Goal: Communication & Community: Share content

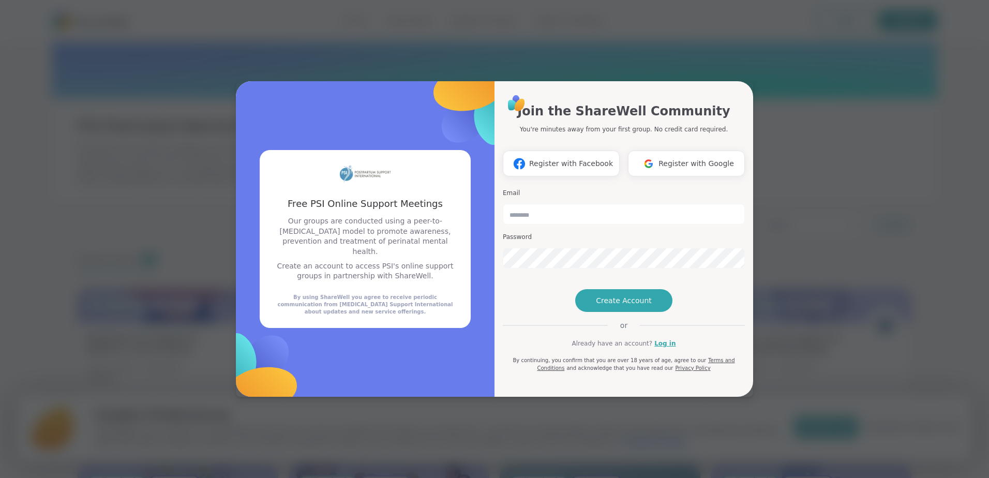
click at [800, 255] on div "Free PSI Online Support Meetings Free PSI Online Support Meetings Our groups ar…" at bounding box center [494, 239] width 977 height 478
click at [661, 158] on span "Register with Google" at bounding box center [697, 163] width 76 height 11
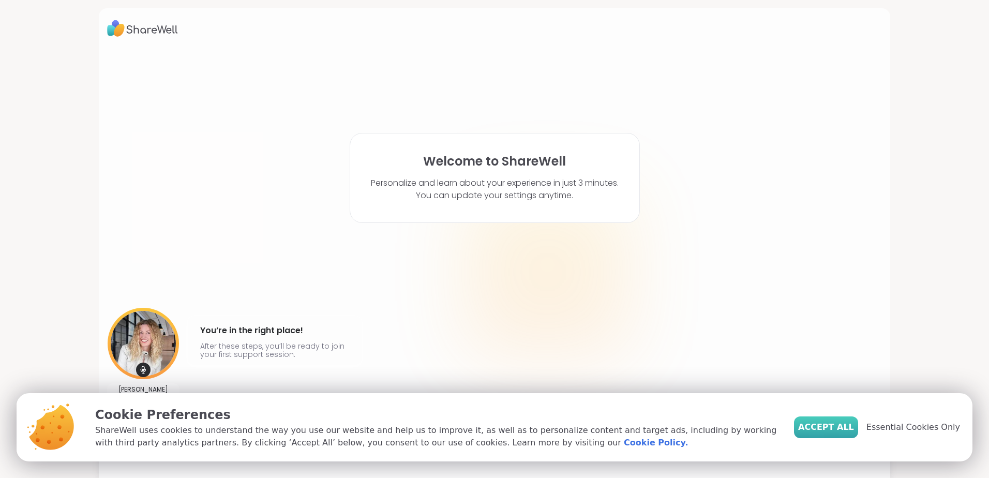
click at [842, 428] on span "Accept All" at bounding box center [826, 427] width 56 height 12
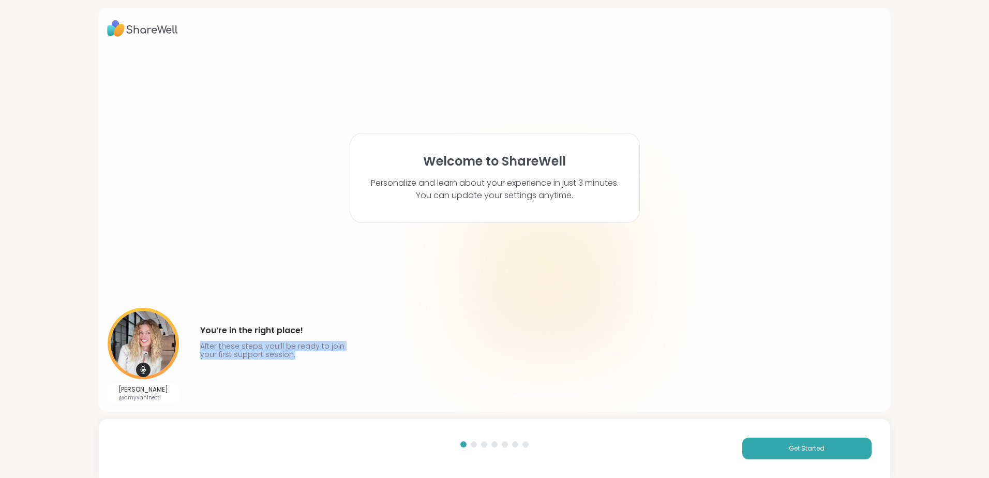
drag, startPoint x: 700, startPoint y: 352, endPoint x: 406, endPoint y: 306, distance: 297.3
click at [406, 306] on div "Welcome to ShareWell Personalize and learn about your experience in just 3 minu…" at bounding box center [494, 226] width 775 height 355
click at [472, 442] on div at bounding box center [474, 444] width 6 height 6
click at [780, 458] on button "Get Started" at bounding box center [806, 449] width 129 height 22
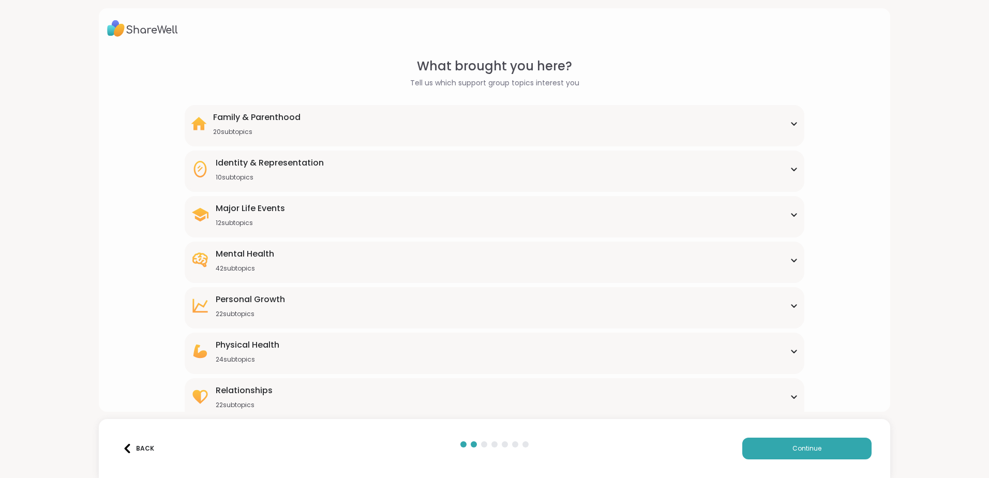
click at [526, 124] on div "Family & Parenthood 20 subtopics" at bounding box center [494, 123] width 607 height 25
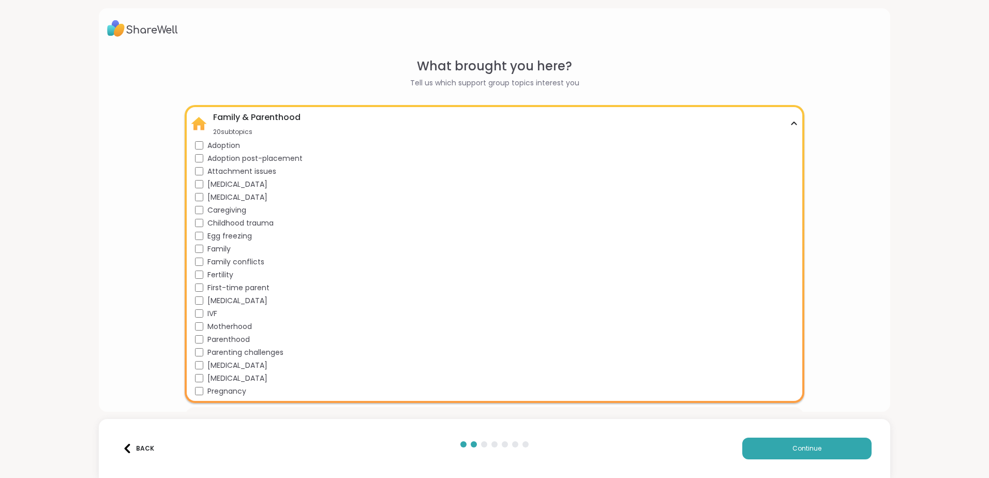
click at [526, 124] on div "Family & Parenthood 20 subtopics" at bounding box center [494, 123] width 607 height 25
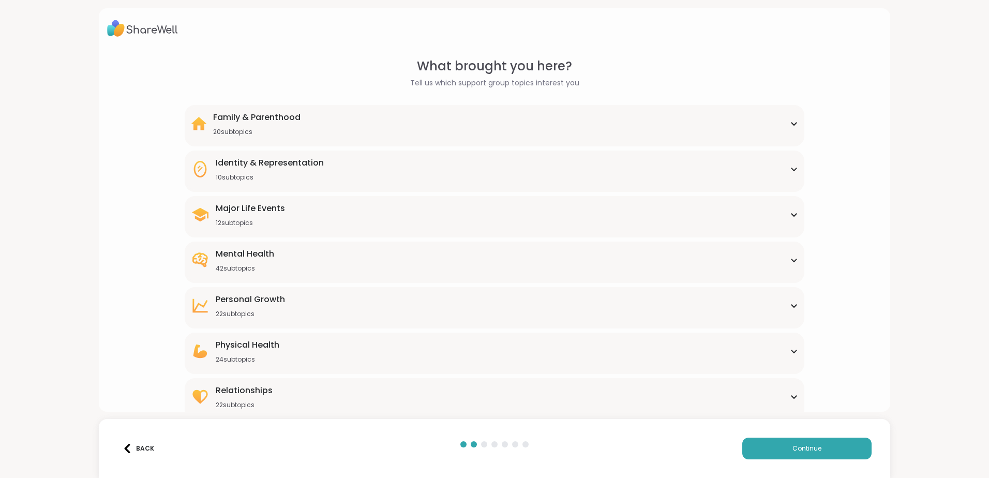
scroll to position [24, 0]
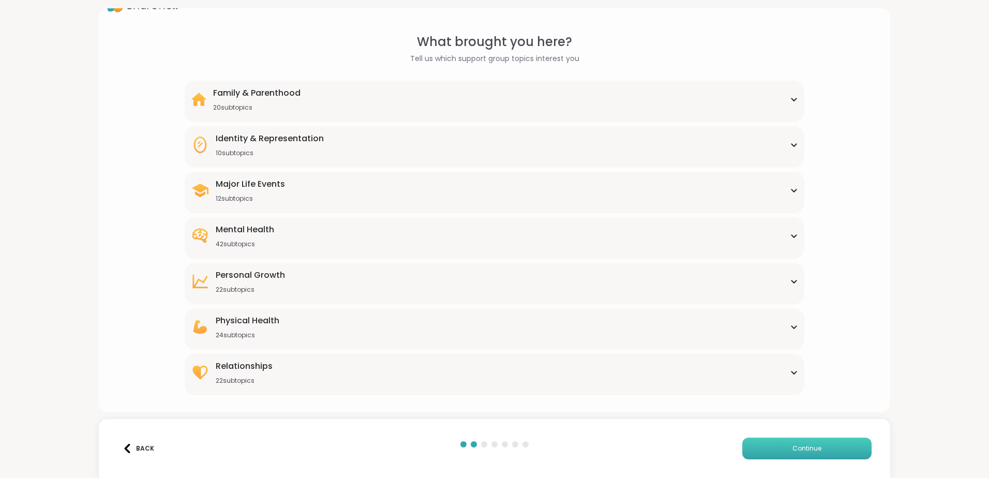
click at [771, 448] on button "Continue" at bounding box center [806, 449] width 129 height 22
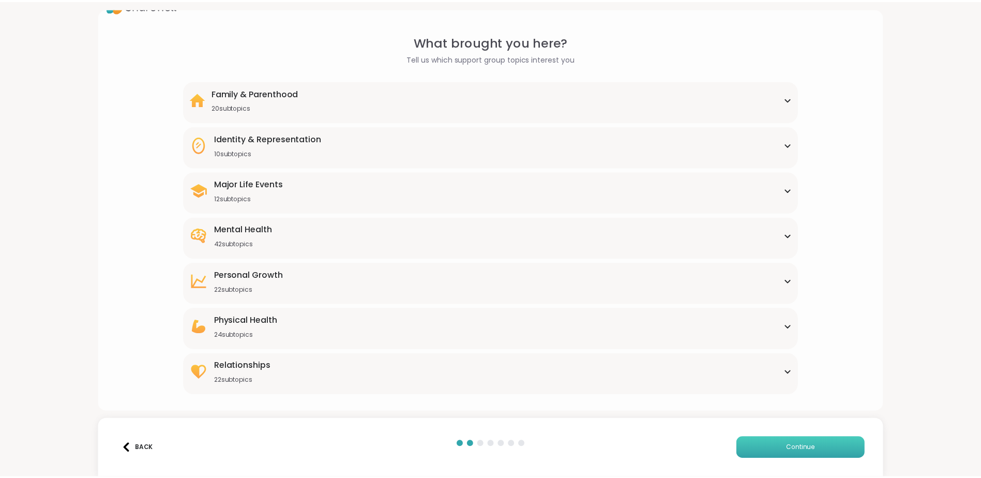
scroll to position [0, 0]
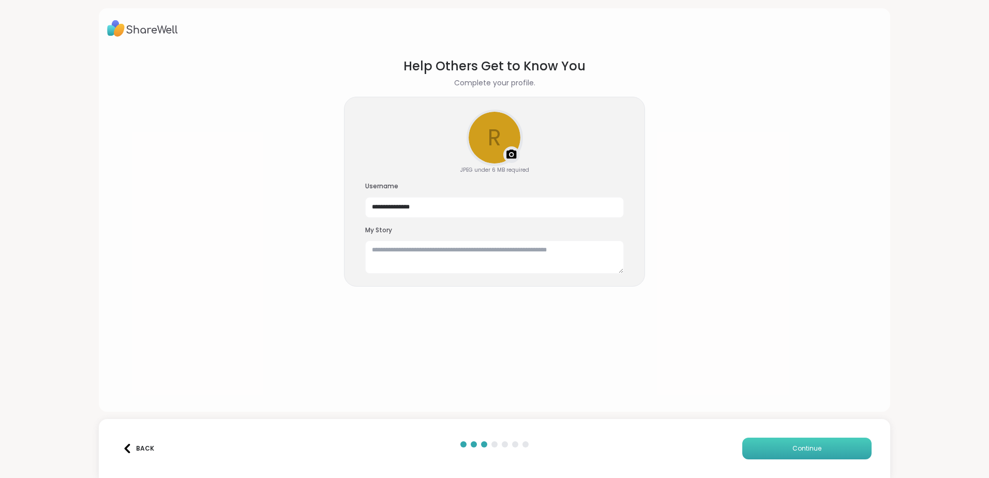
click at [771, 449] on button "Continue" at bounding box center [806, 449] width 129 height 22
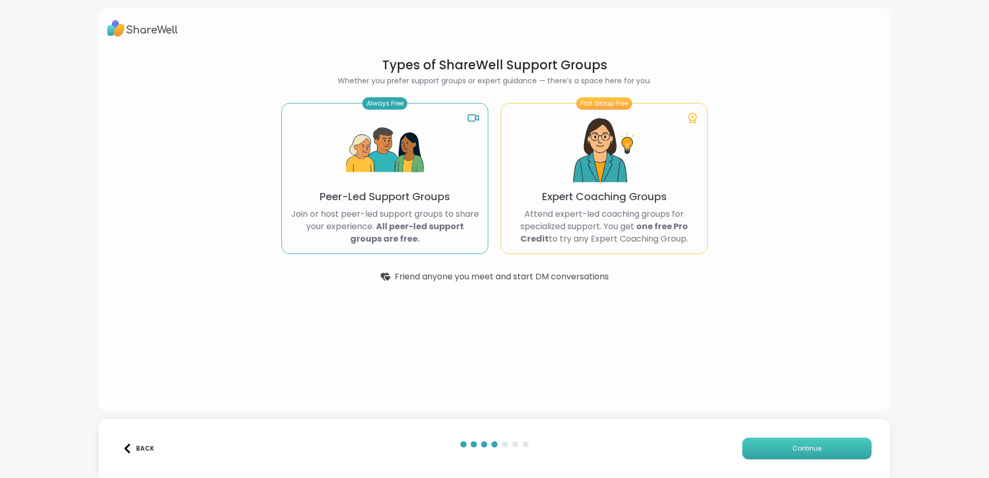
click at [771, 449] on button "Continue" at bounding box center [806, 449] width 129 height 22
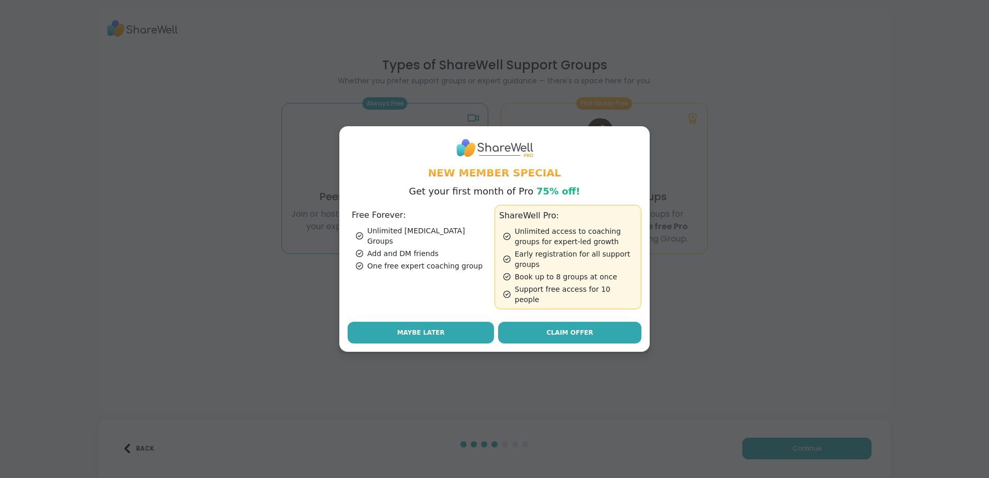
click at [444, 324] on button "Maybe Later" at bounding box center [421, 333] width 146 height 22
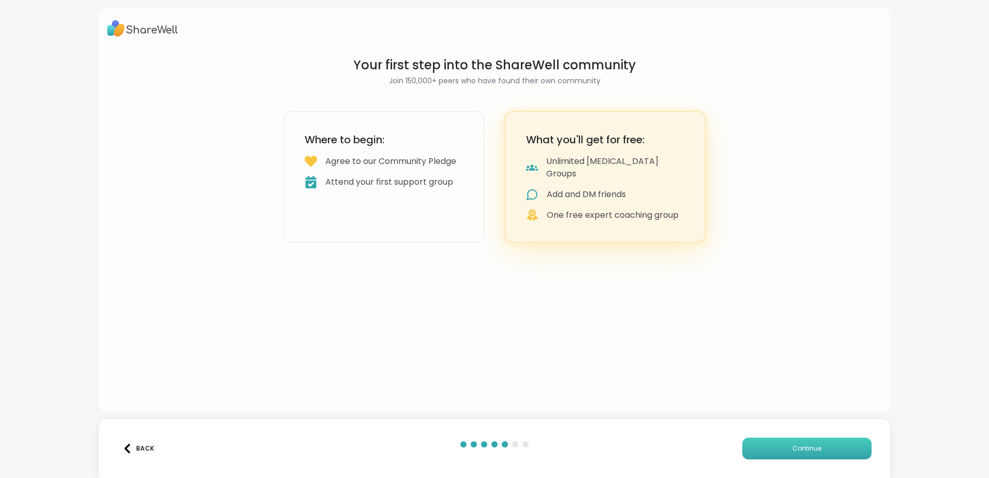
click at [742, 457] on button "Continue" at bounding box center [806, 449] width 129 height 22
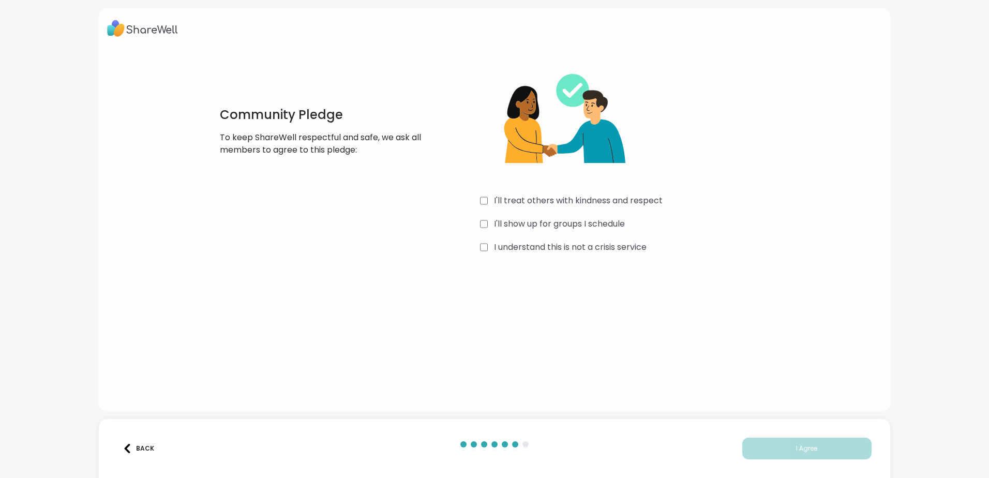
click at [545, 192] on div "I'll treat others with kindness and respect I'll show up for groups I schedule …" at bounding box center [635, 156] width 310 height 199
click at [548, 204] on label "I'll treat others with kindness and respect" at bounding box center [578, 201] width 169 height 12
click at [550, 215] on div "I'll treat others with kindness and respect I'll show up for groups I schedule …" at bounding box center [635, 156] width 310 height 199
click at [554, 222] on label "I'll show up for groups I schedule" at bounding box center [559, 224] width 131 height 12
click at [561, 253] on div "I'll treat others with kindness and respect I'll show up for groups I schedule …" at bounding box center [635, 156] width 310 height 199
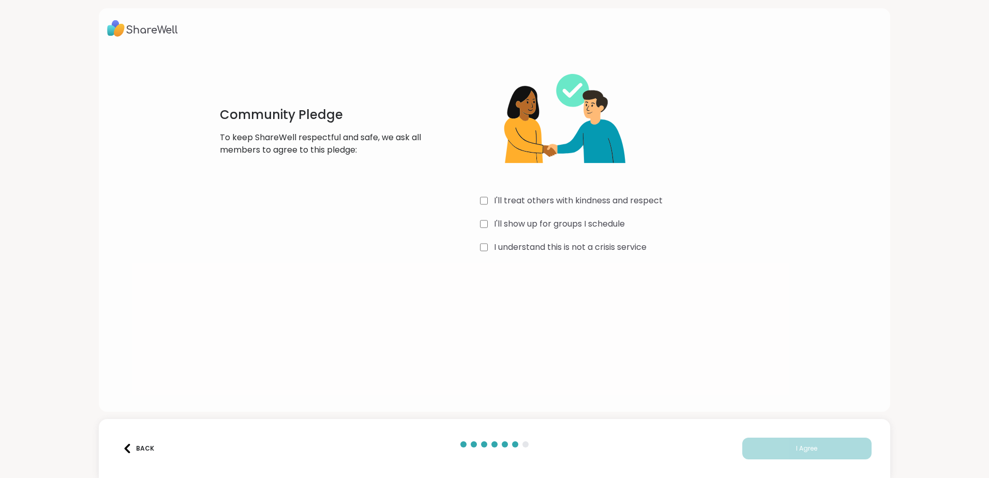
click at [564, 251] on label "I understand this is not a crisis service" at bounding box center [570, 247] width 153 height 12
click at [754, 442] on button "I Agree" at bounding box center [806, 449] width 129 height 22
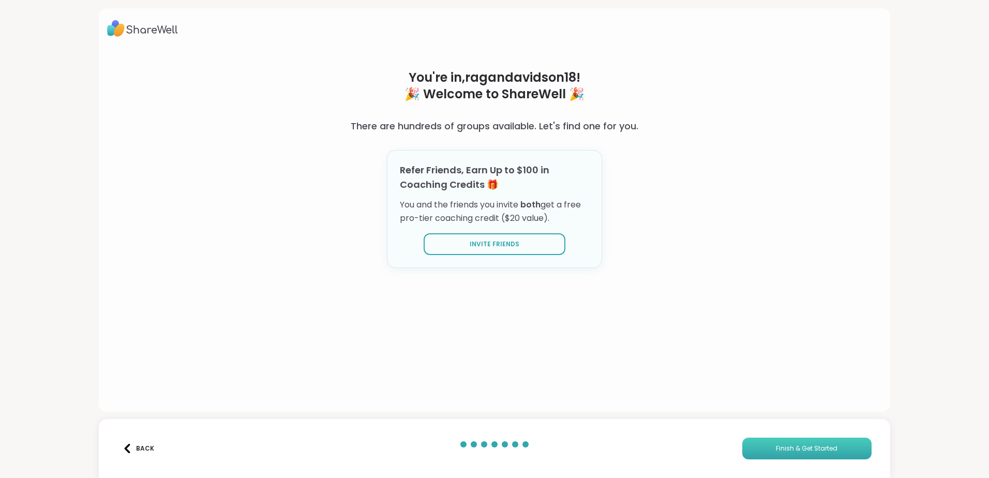
click at [760, 444] on button "Finish & Get Started" at bounding box center [806, 449] width 129 height 22
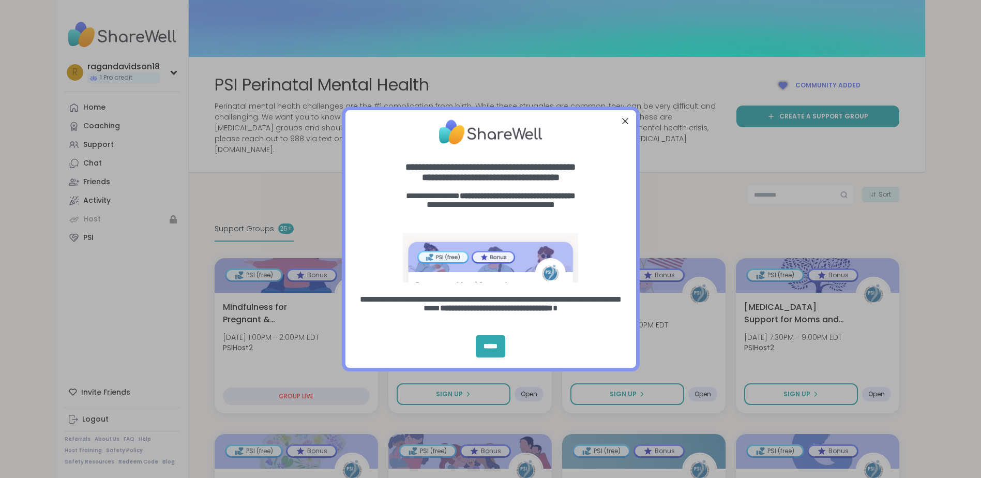
click at [621, 118] on div "Close Step" at bounding box center [624, 120] width 13 height 13
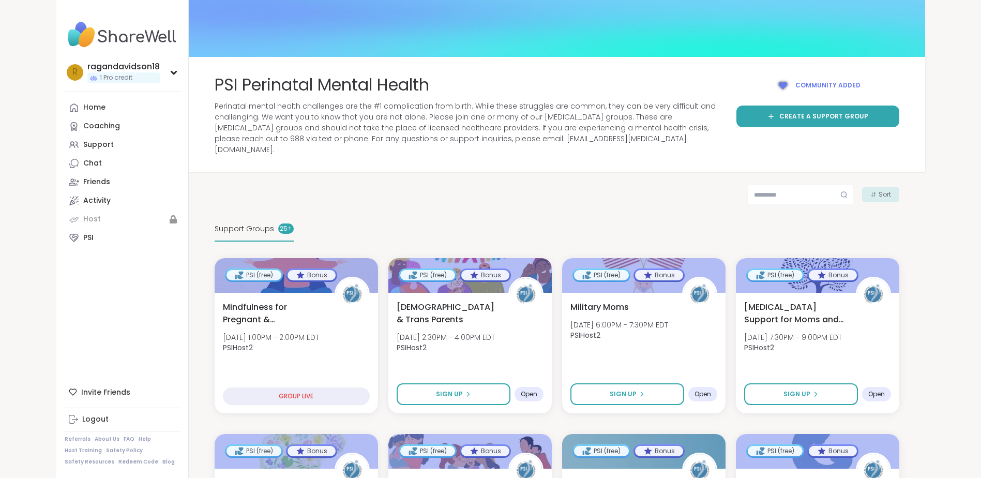
click at [887, 190] on span "Sort" at bounding box center [885, 194] width 12 height 9
click at [250, 223] on span "Support Groups" at bounding box center [244, 228] width 59 height 11
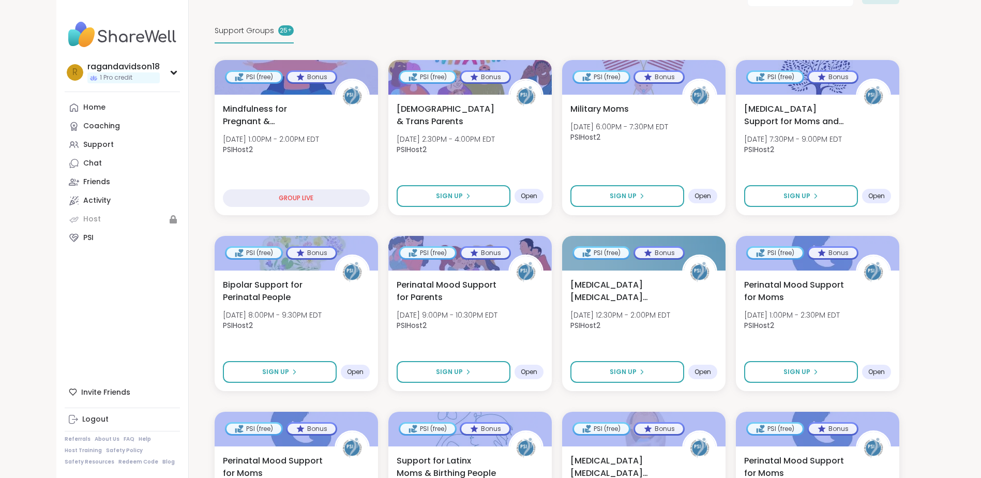
scroll to position [199, 0]
click at [880, 368] on span "Open" at bounding box center [877, 372] width 17 height 8
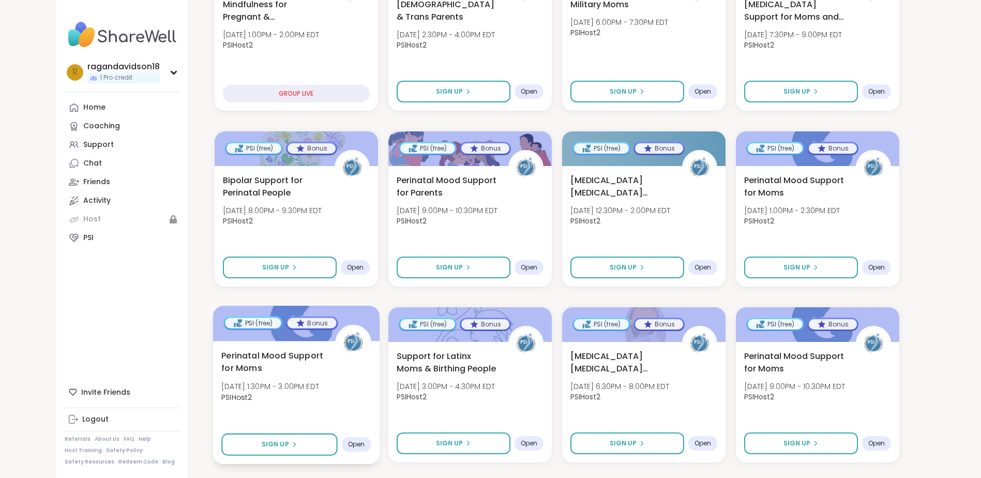
scroll to position [305, 0]
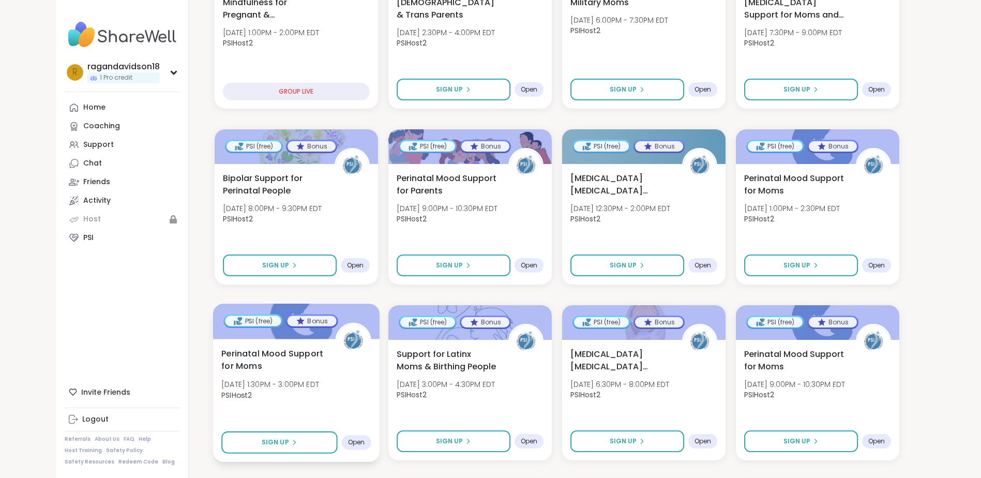
click at [353, 438] on span "Open" at bounding box center [356, 442] width 17 height 8
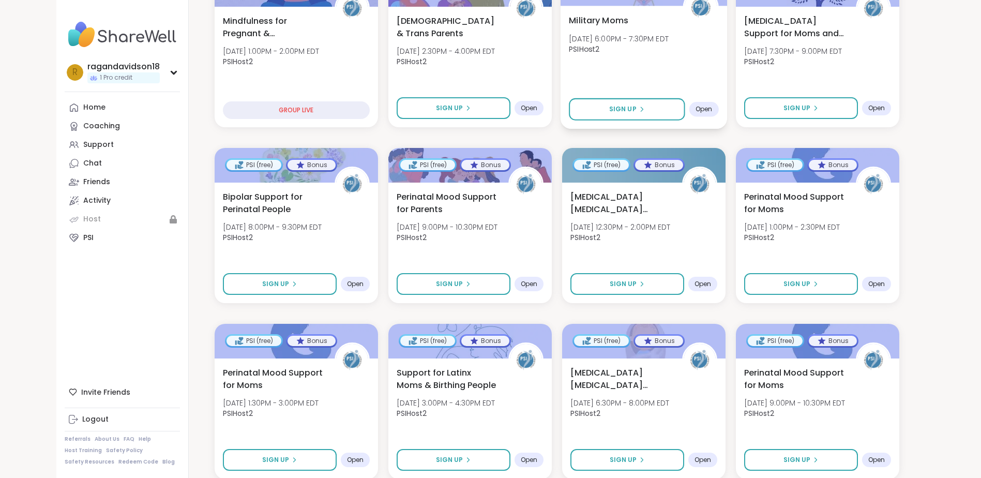
scroll to position [287, 0]
click at [356, 456] on span "Open" at bounding box center [356, 460] width 17 height 8
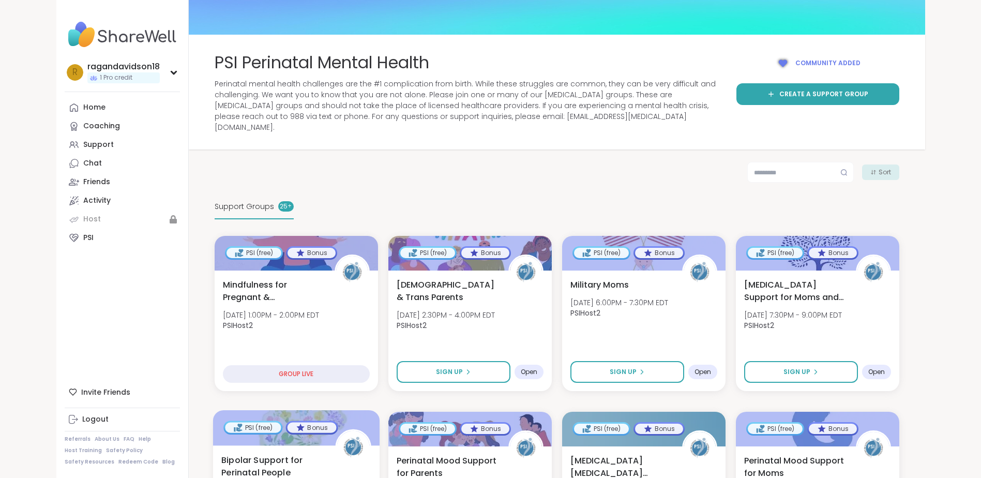
scroll to position [0, 0]
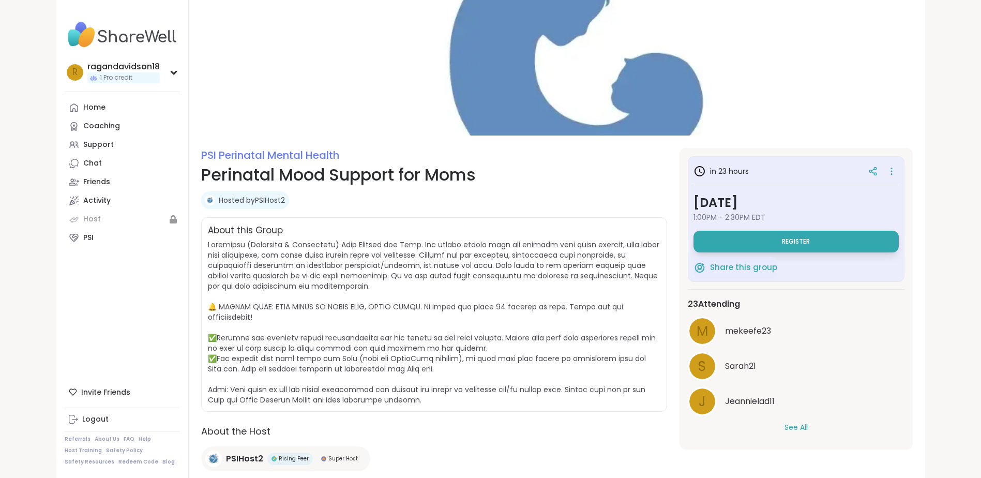
click at [794, 424] on button "See All" at bounding box center [796, 427] width 23 height 11
click at [734, 266] on span "Share this group" at bounding box center [743, 268] width 67 height 12
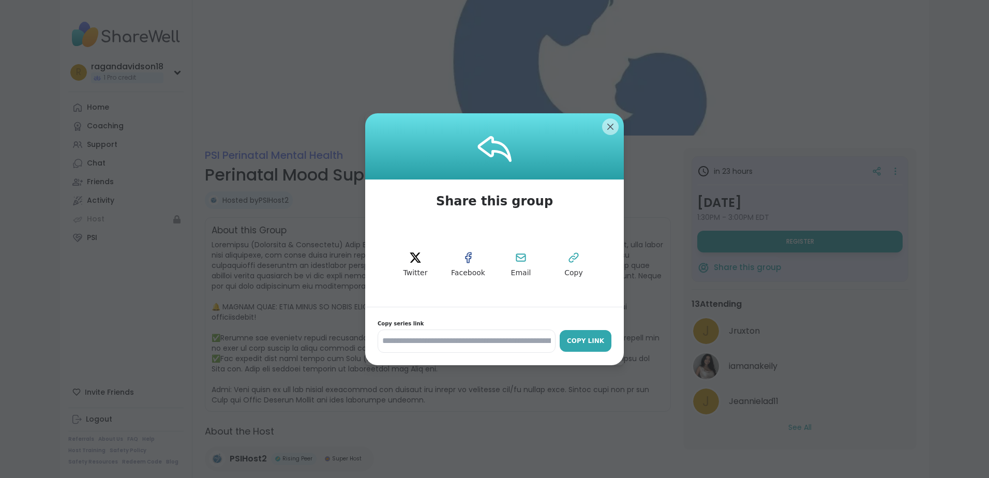
click at [585, 341] on div "Copy Link" at bounding box center [585, 340] width 41 height 9
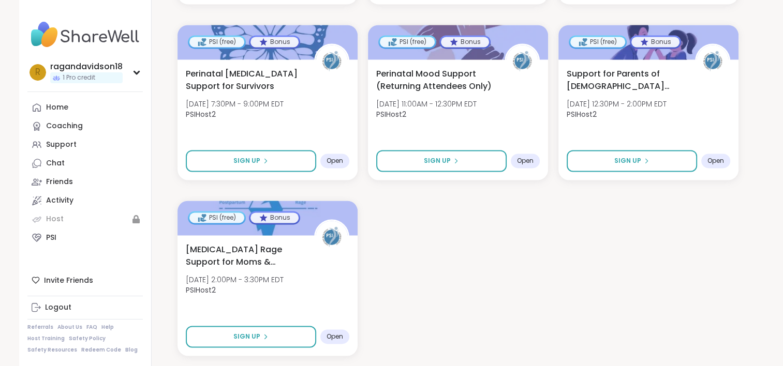
scroll to position [1519, 0]
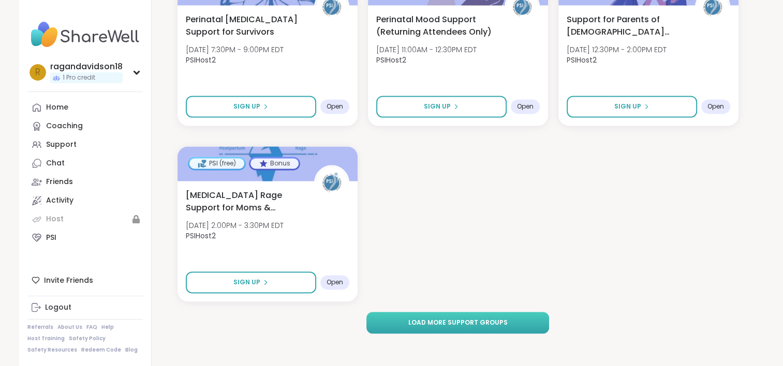
click at [425, 315] on button "Load more support groups" at bounding box center [457, 323] width 183 height 22
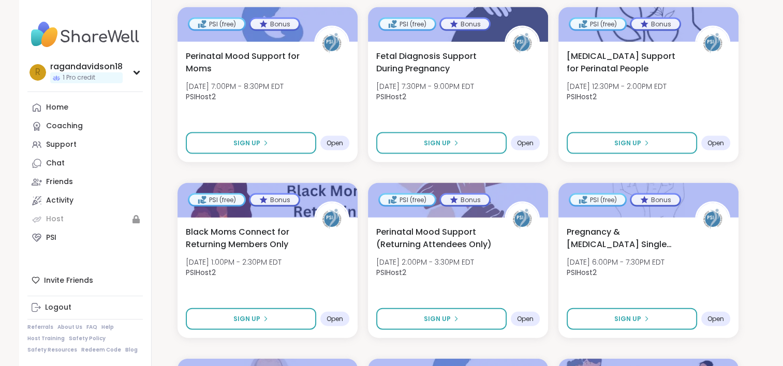
scroll to position [2347, 0]
